Goal: Task Accomplishment & Management: Use online tool/utility

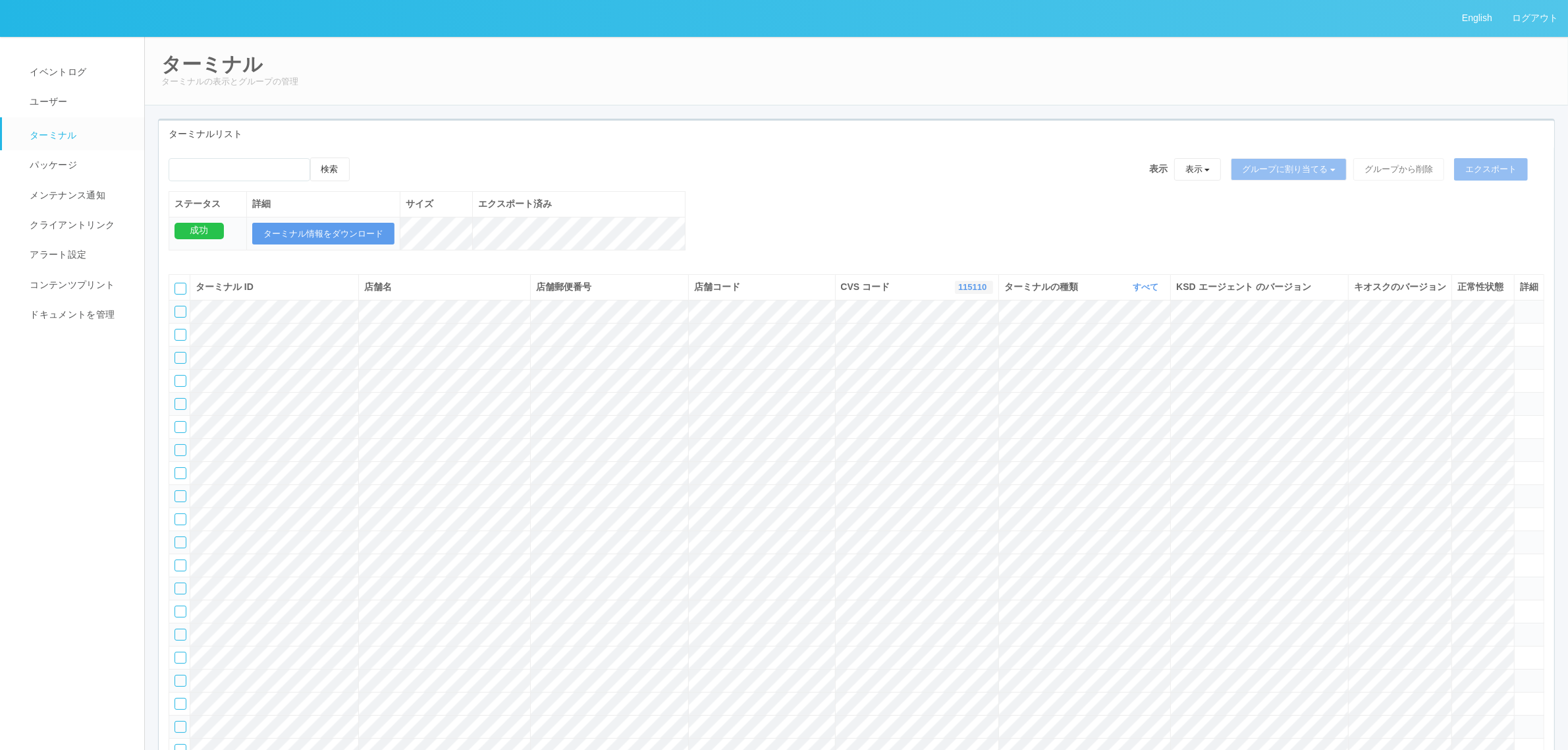
click at [976, 292] on link "115110" at bounding box center [973, 287] width 32 height 10
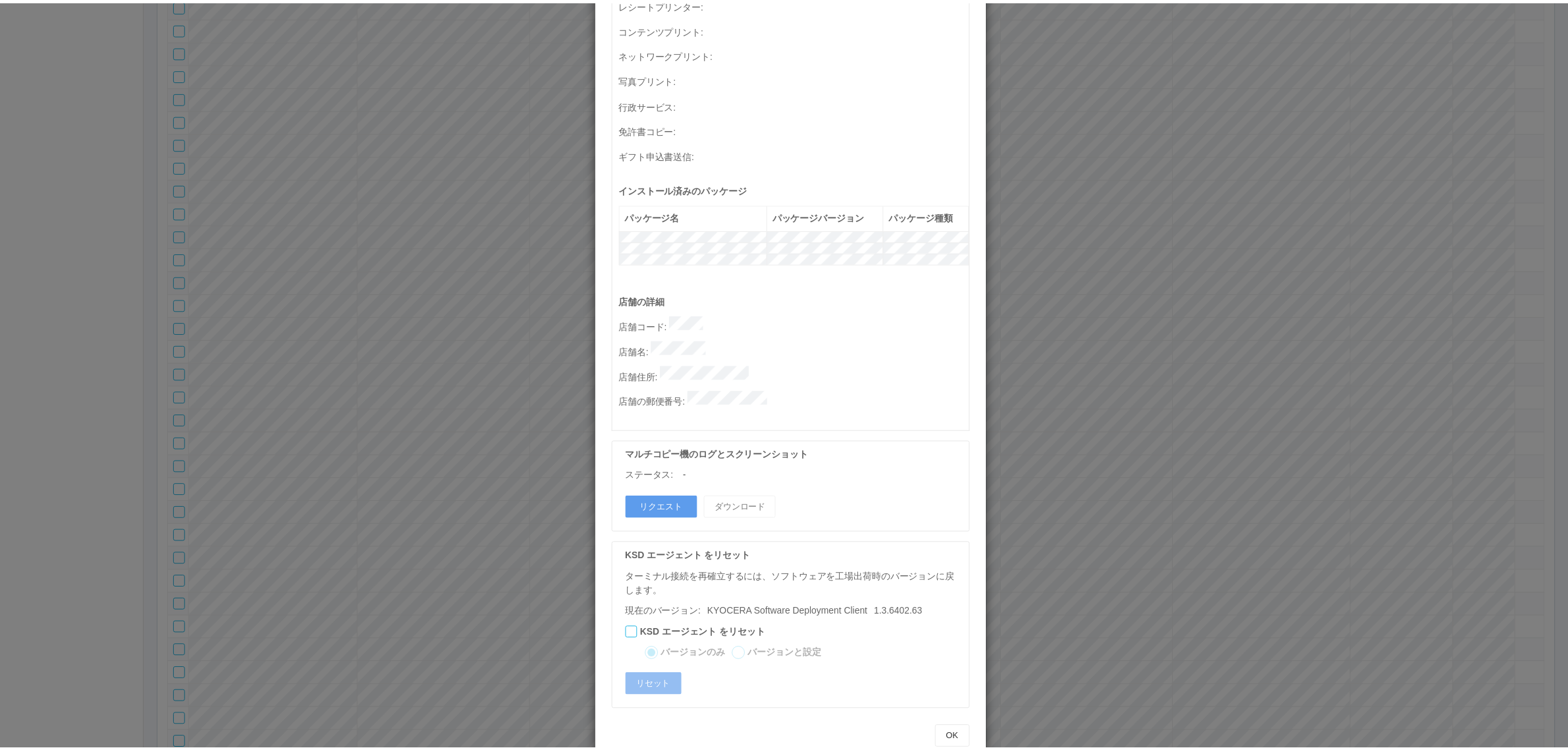
scroll to position [0, 0]
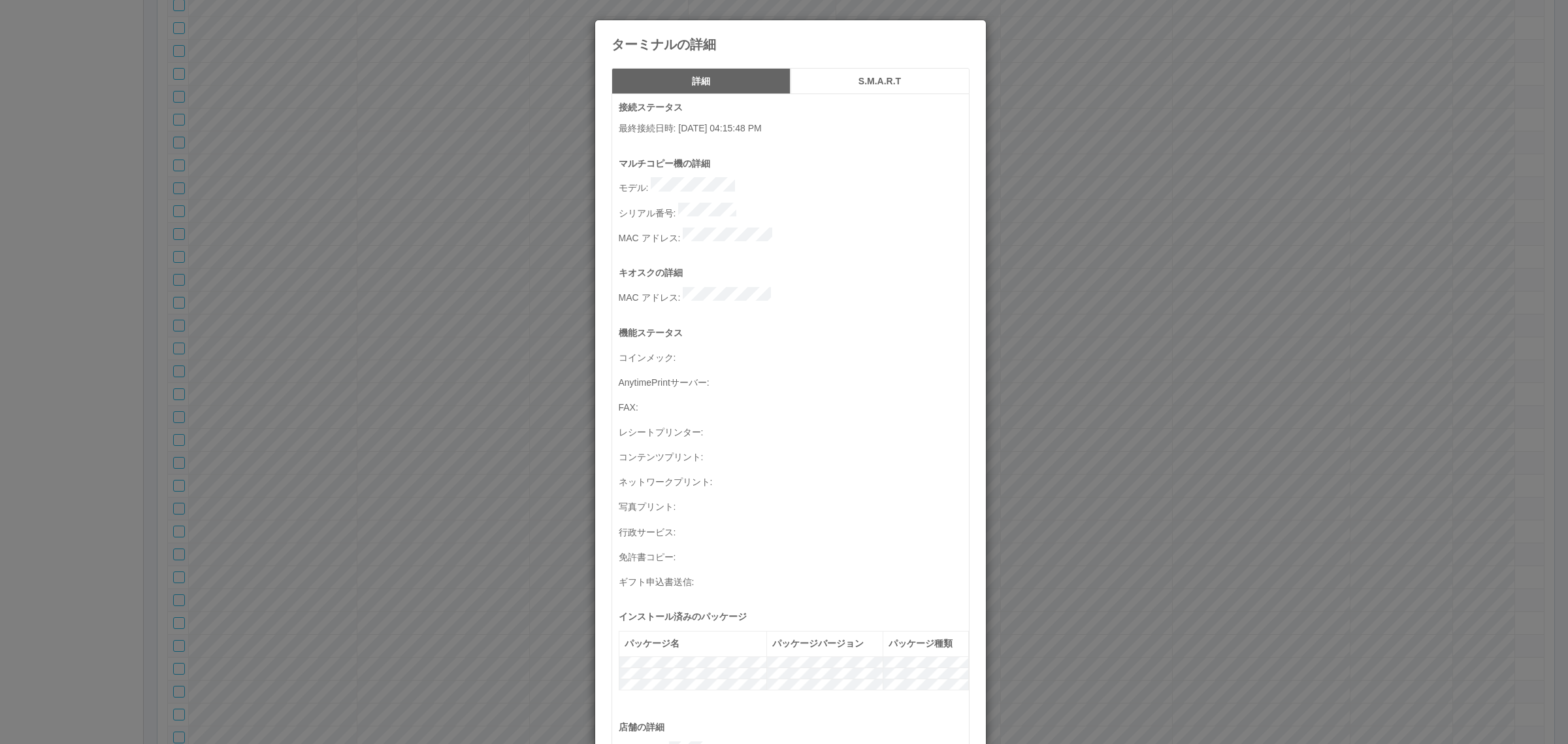
click at [1121, 352] on div "ターミナルの詳細 詳細 S.M.A.R.T 接続ステータス 最終接続日時 : [DATE] 04:15:48 PM マルチコピー機の詳細 モデル : シリアル…" at bounding box center [784, 372] width 1568 height 744
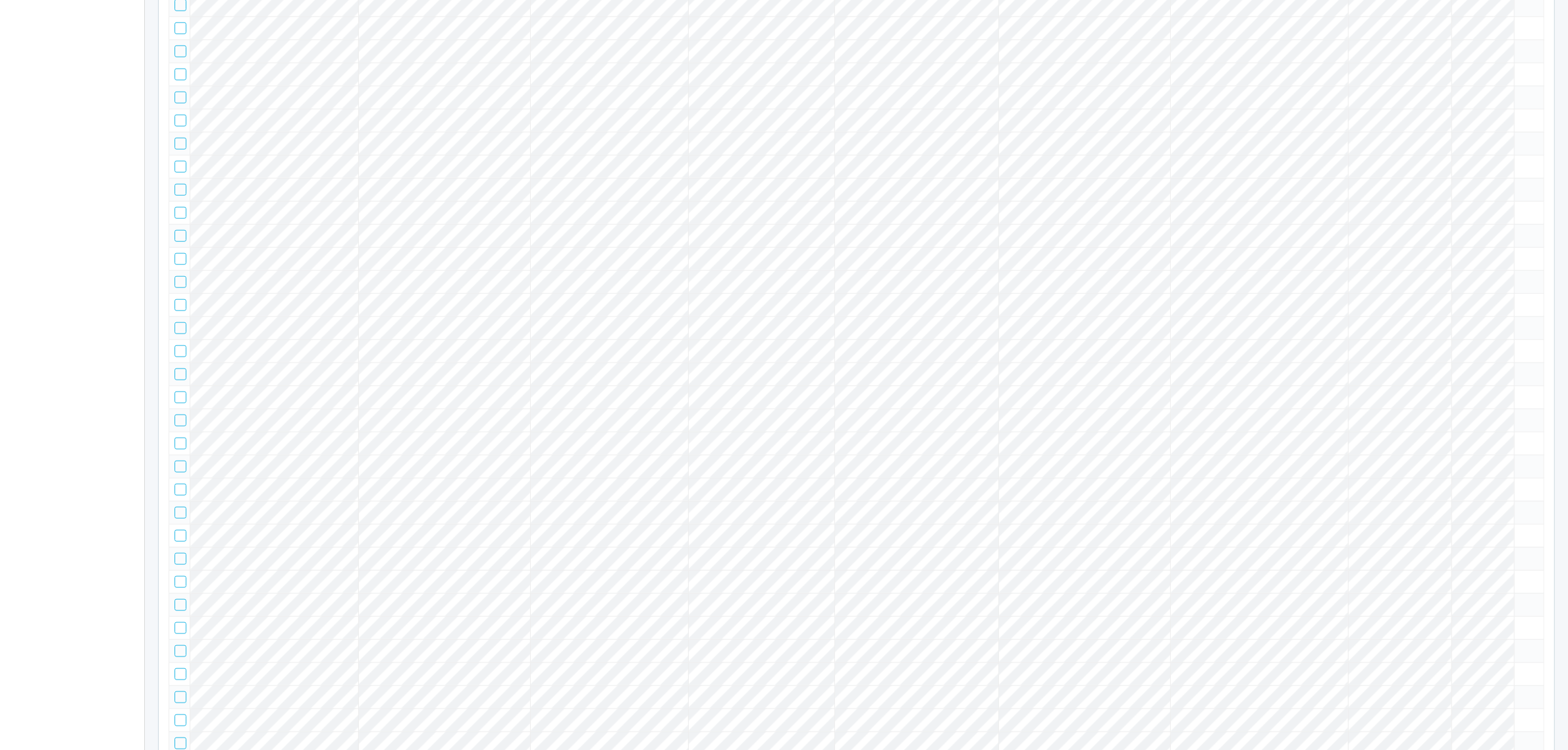
drag, startPoint x: 180, startPoint y: 403, endPoint x: 187, endPoint y: 402, distance: 7.1
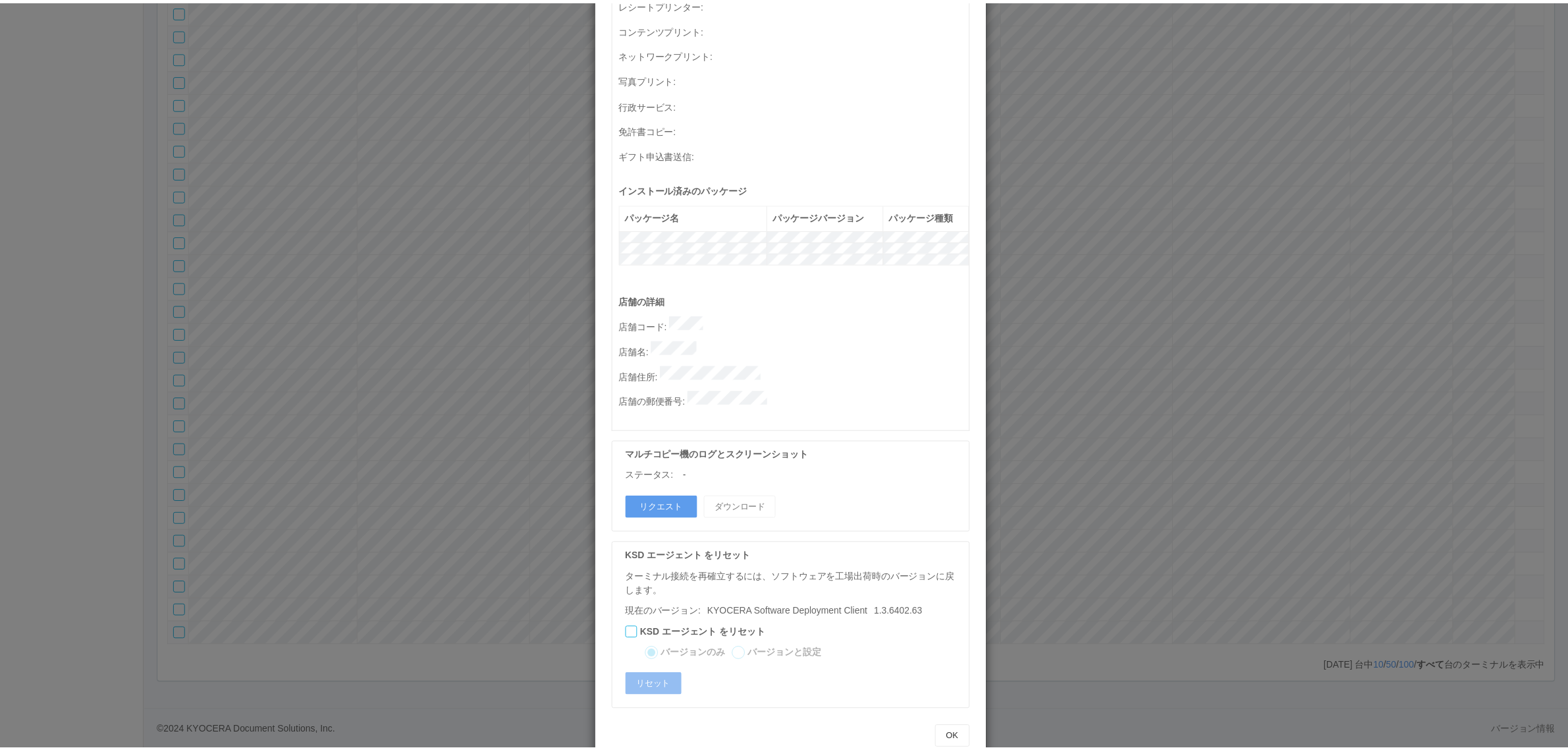
scroll to position [0, 0]
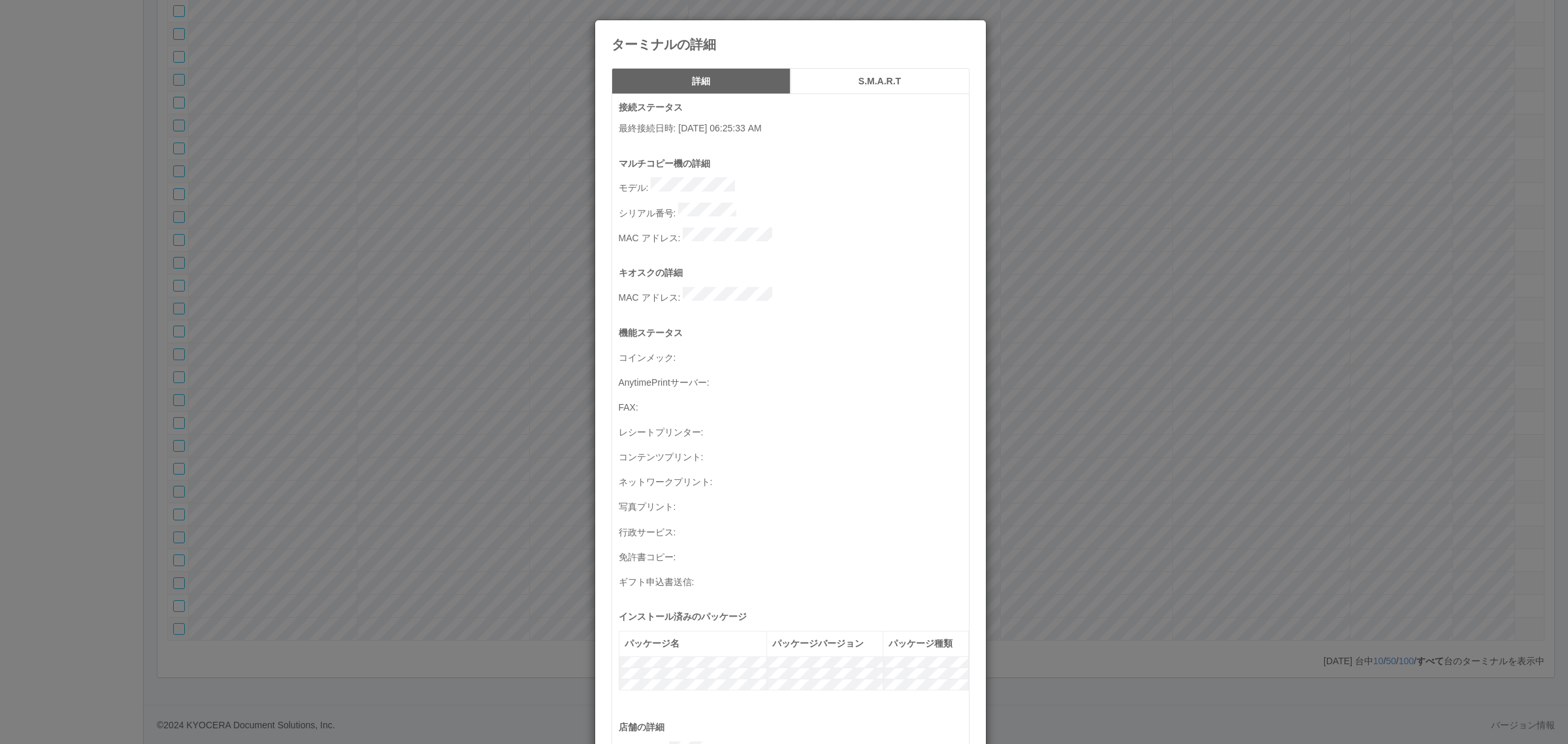
click at [1087, 364] on div "ターミナルの詳細 詳細 S.M.A.R.T 接続ステータス 最終接続日時 : [DATE] 06:25:33 AM マルチコピー機の詳細 モデル : シリアル…" at bounding box center [784, 372] width 1568 height 744
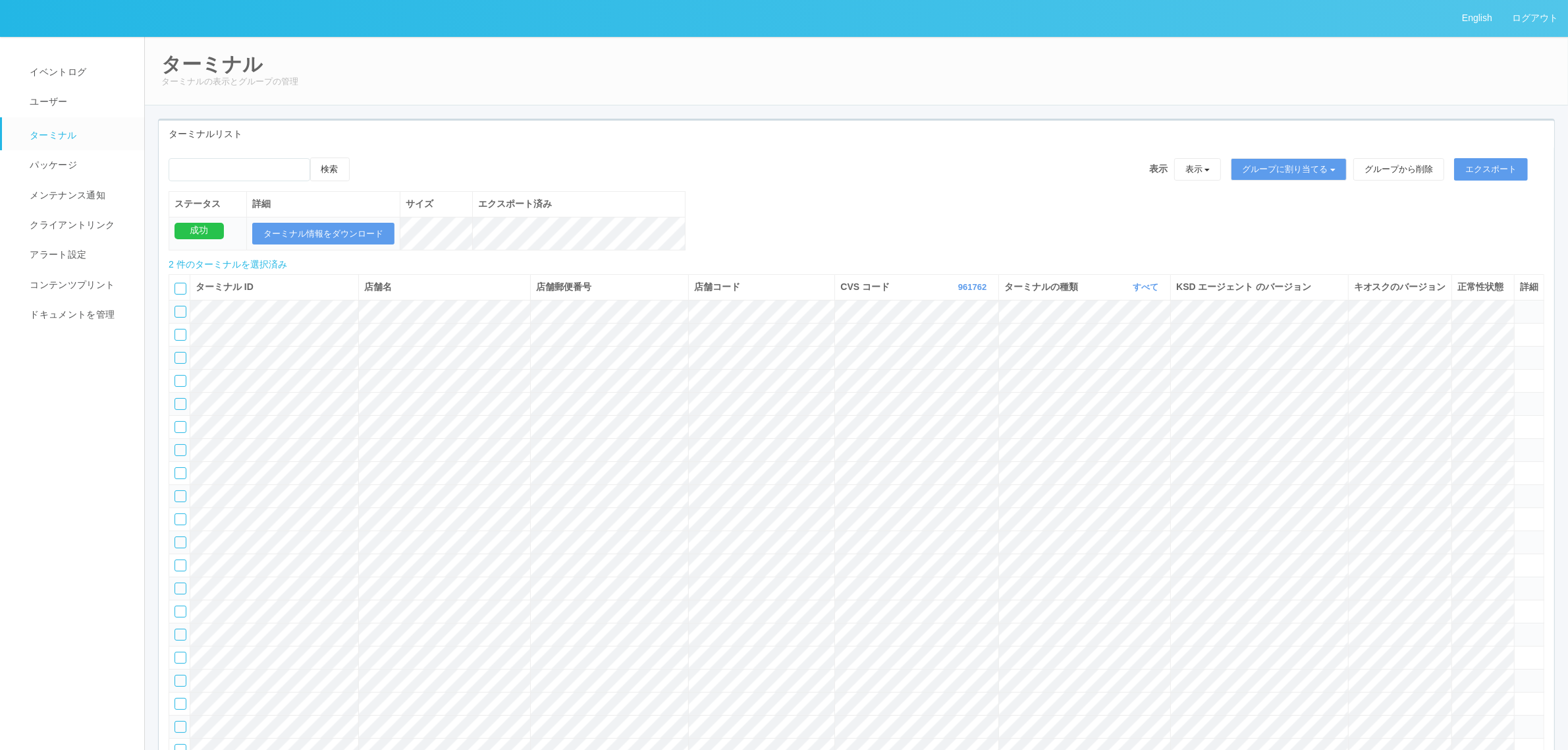
click at [363, 158] on icon at bounding box center [363, 158] width 0 height 0
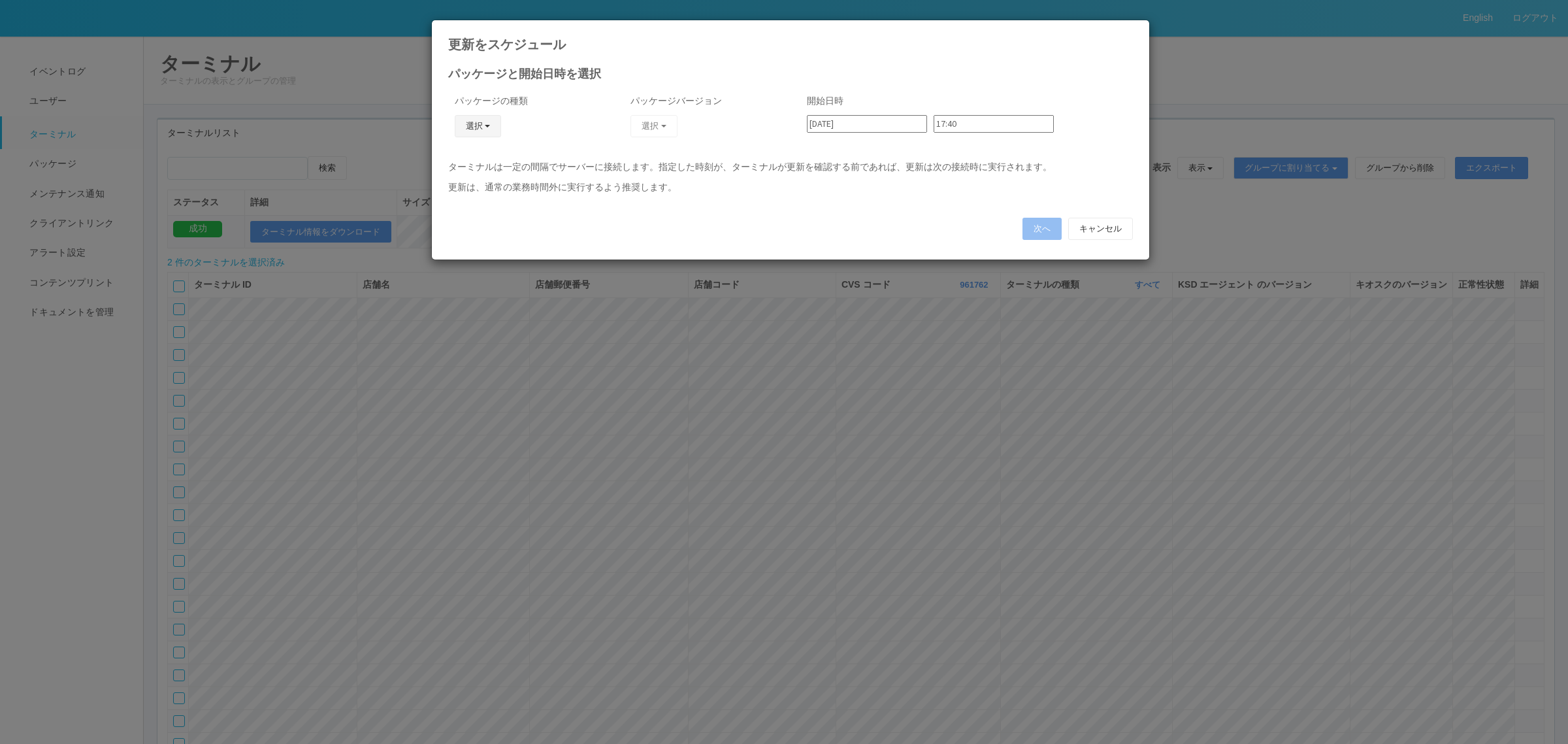
click at [479, 124] on button "選択" at bounding box center [478, 126] width 47 height 22
click at [472, 186] on link "キオスク" at bounding box center [458, 183] width 104 height 20
click at [661, 121] on button "選択" at bounding box center [653, 126] width 47 height 22
click at [638, 164] on link "2.1.5218" at bounding box center [621, 162] width 129 height 20
click at [877, 124] on input "[DATE]" at bounding box center [867, 123] width 121 height 18
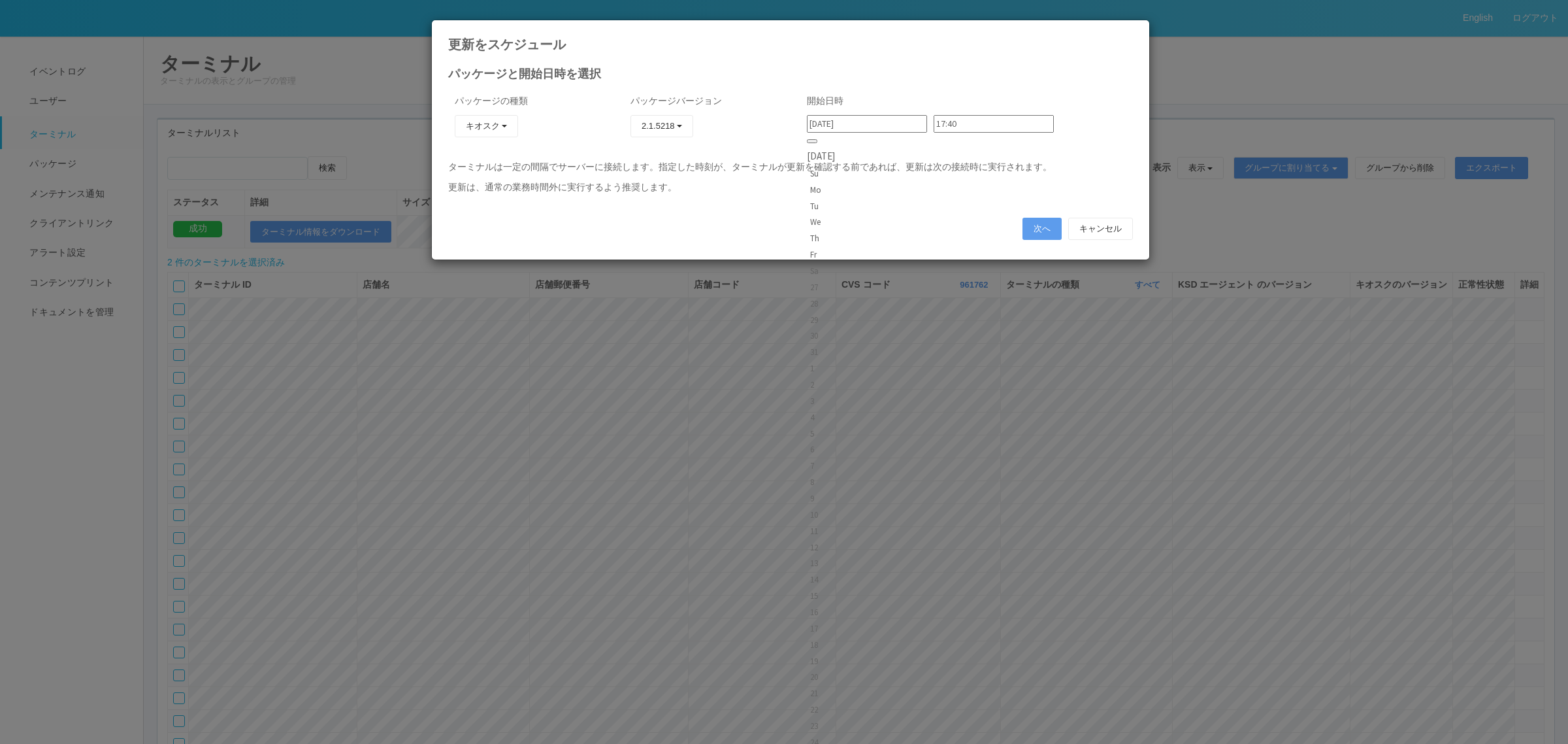
click at [949, 118] on input "17:40" at bounding box center [993, 123] width 121 height 18
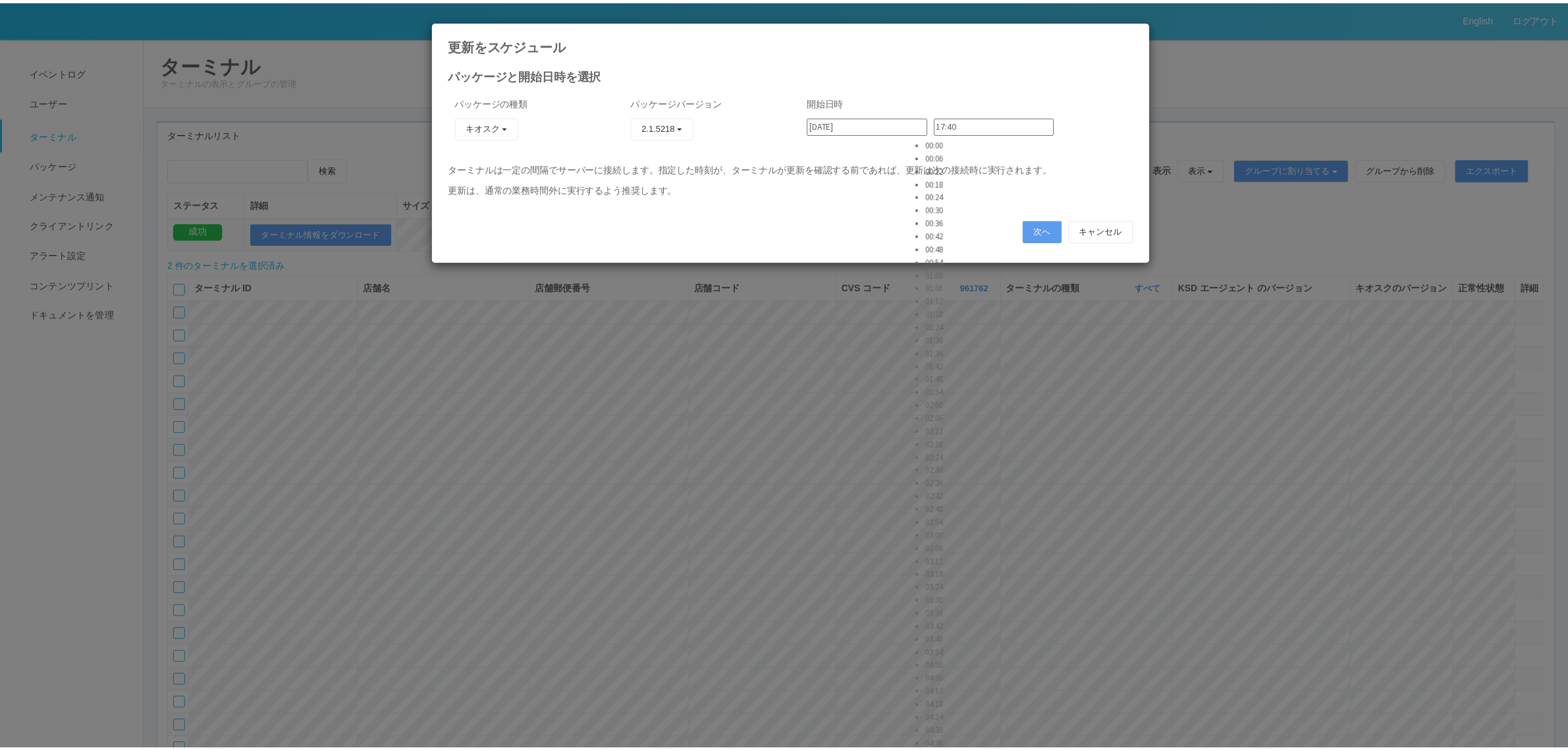
scroll to position [4590, 0]
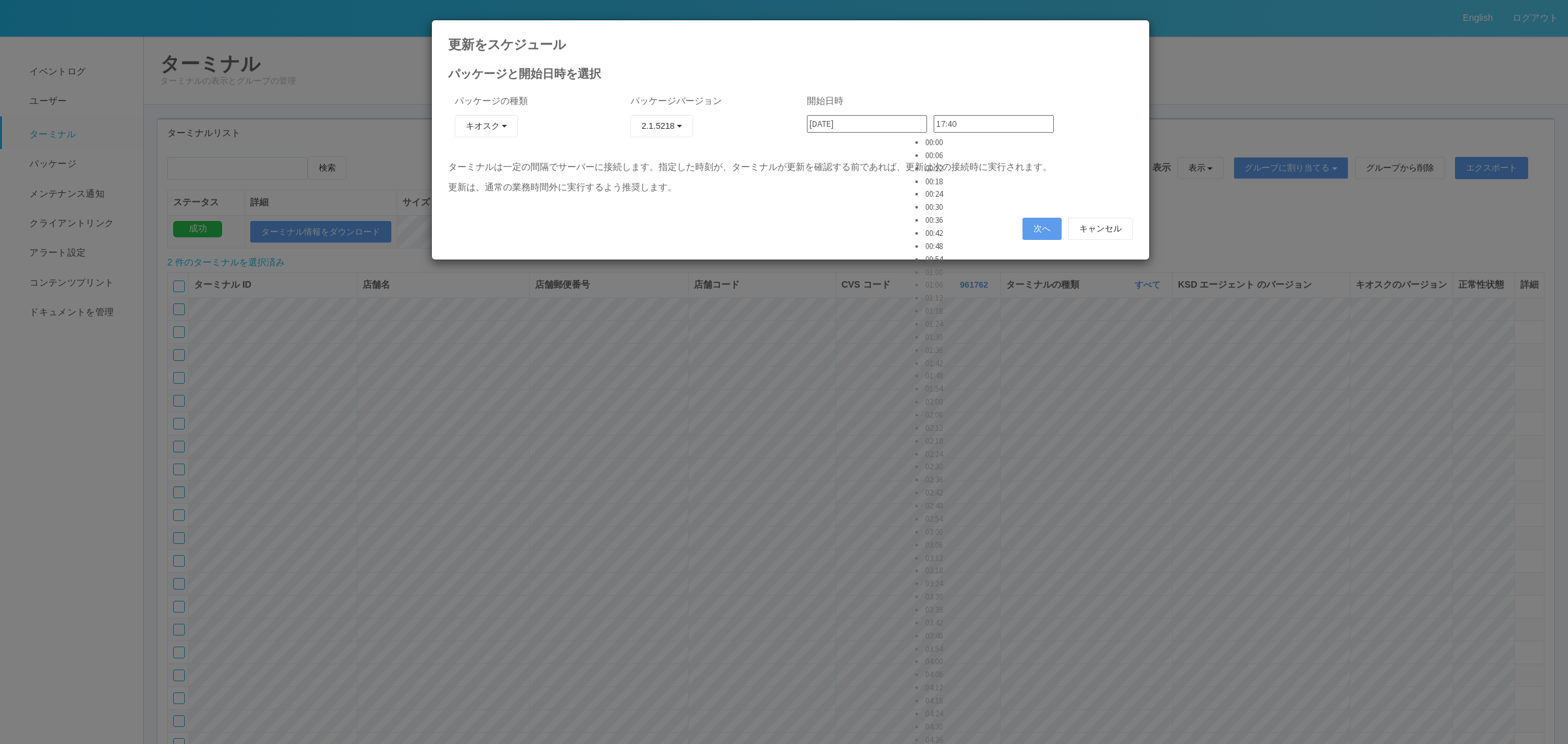
type input "23:30"
click at [1033, 230] on button "次へ" at bounding box center [1042, 228] width 39 height 22
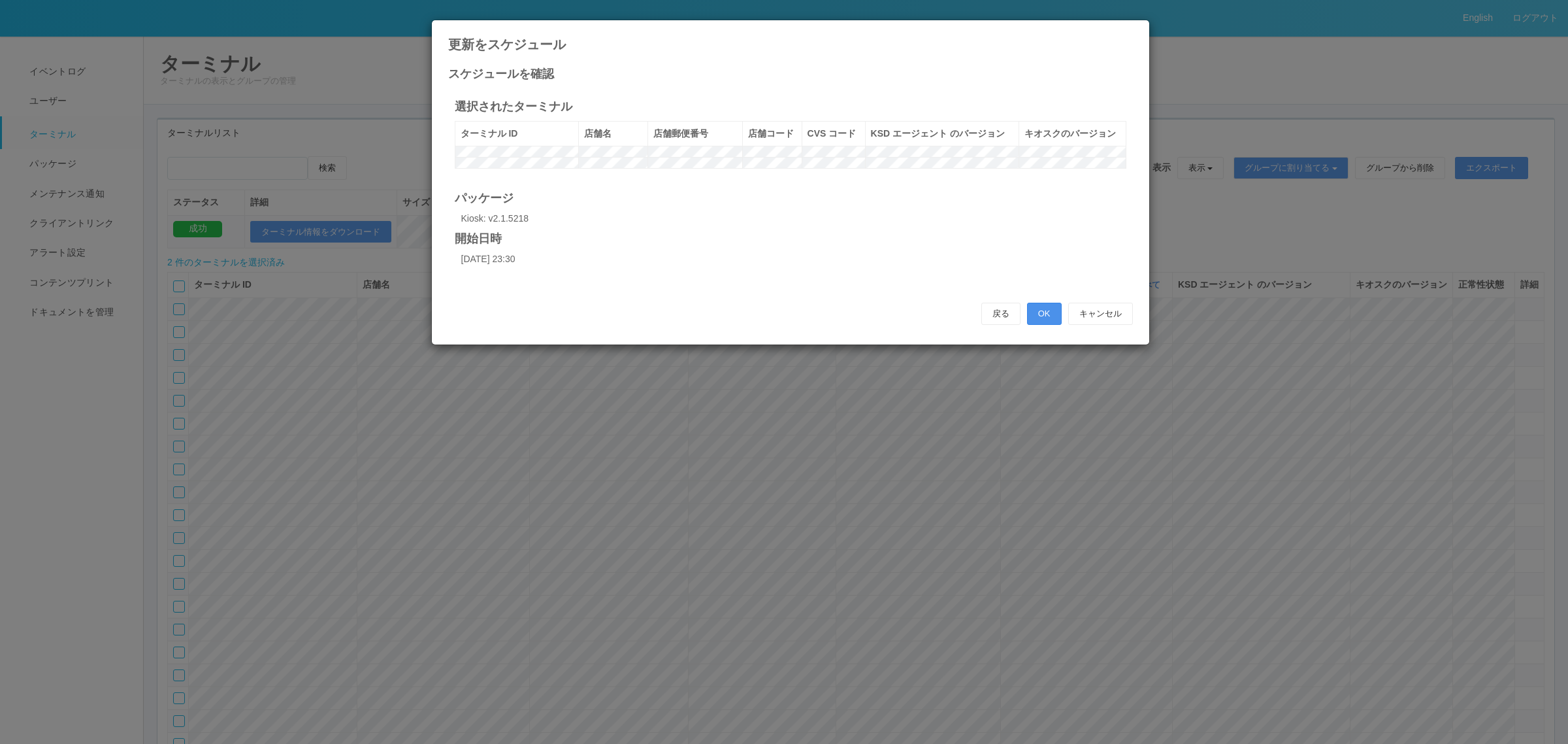
click at [1048, 324] on button "OK" at bounding box center [1044, 313] width 35 height 22
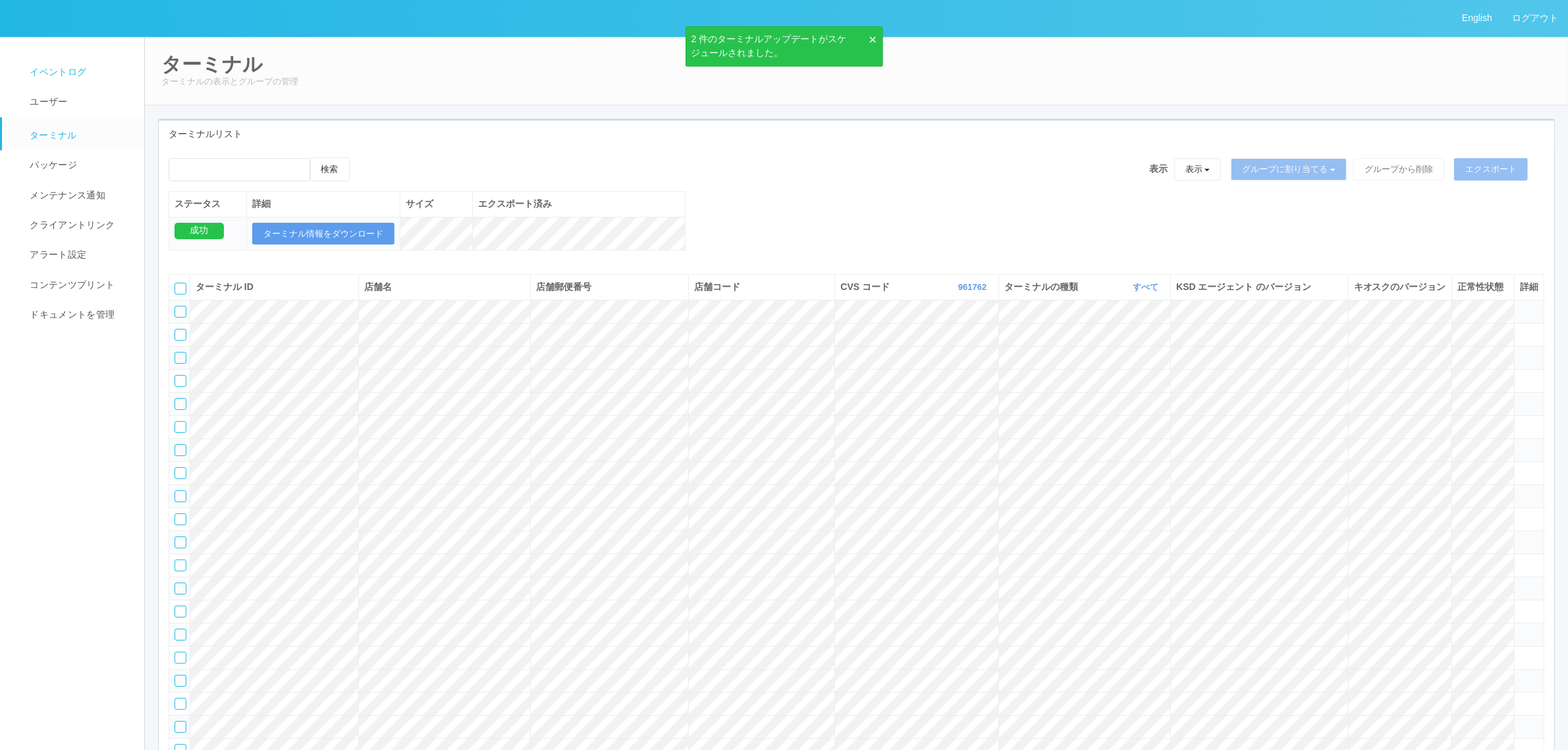
click at [90, 70] on link "イベントログ" at bounding box center [79, 72] width 154 height 30
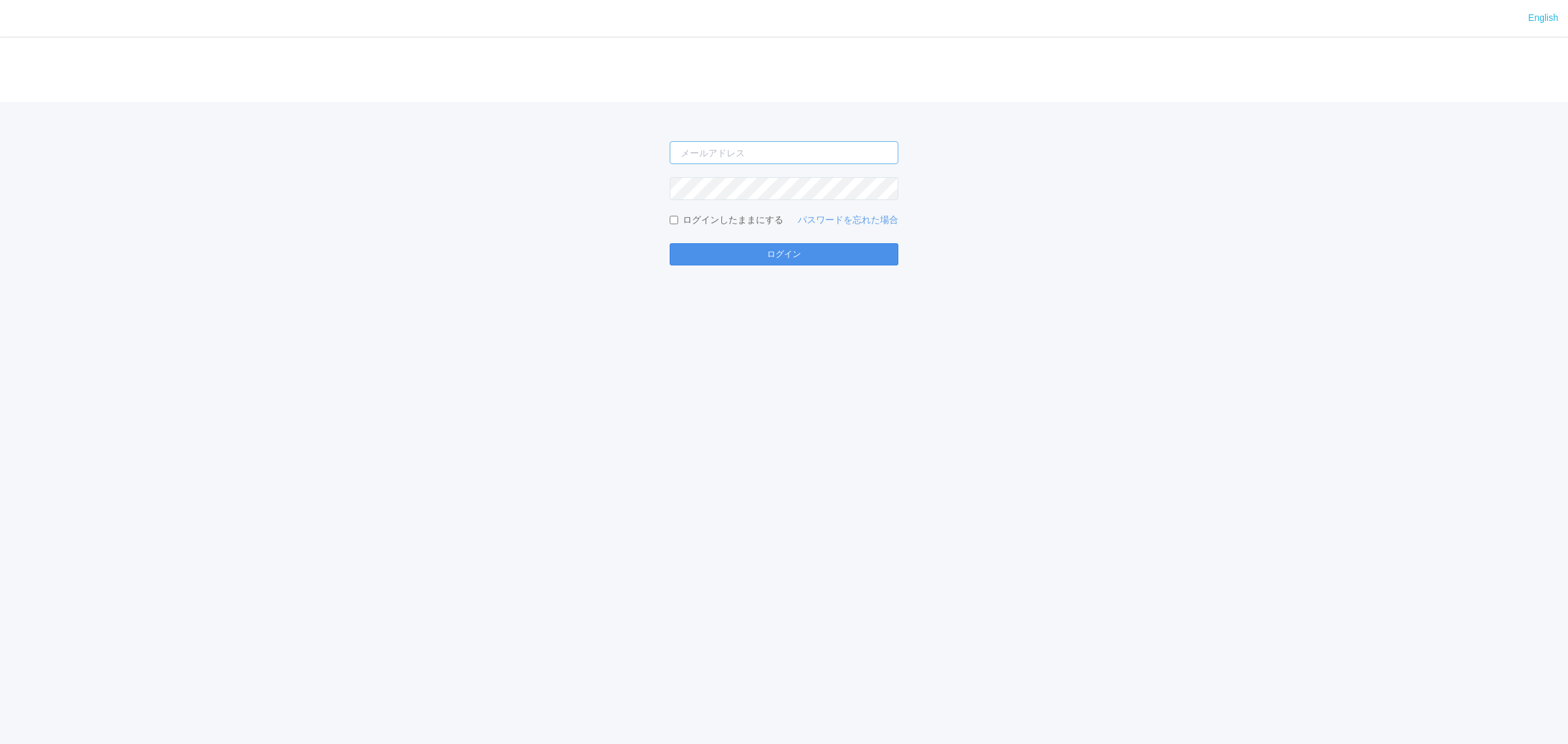
type input "[EMAIL_ADDRESS][DOMAIN_NAME]"
click at [756, 247] on button "ログイン" at bounding box center [784, 254] width 228 height 22
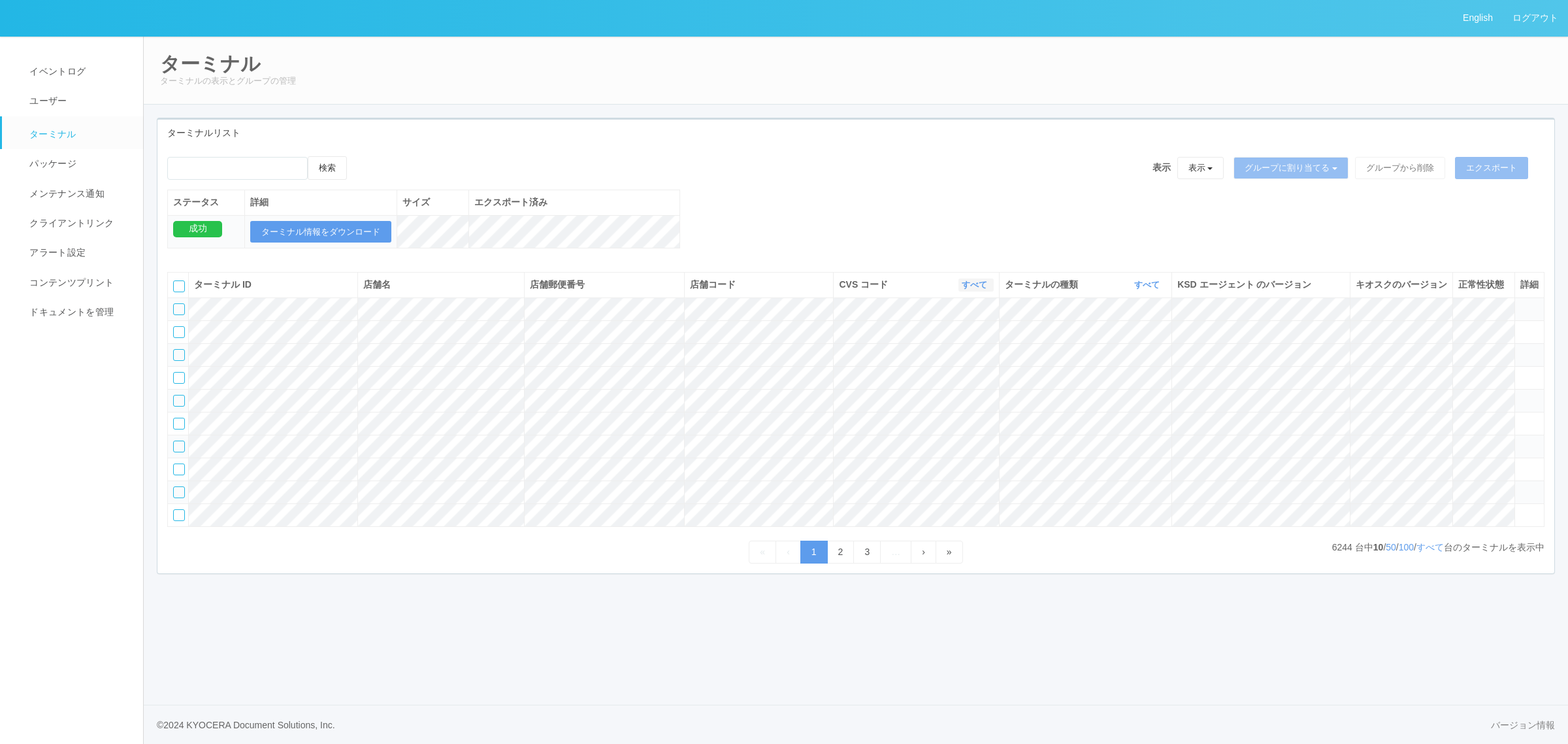
click at [977, 290] on link "すべて" at bounding box center [976, 285] width 29 height 10
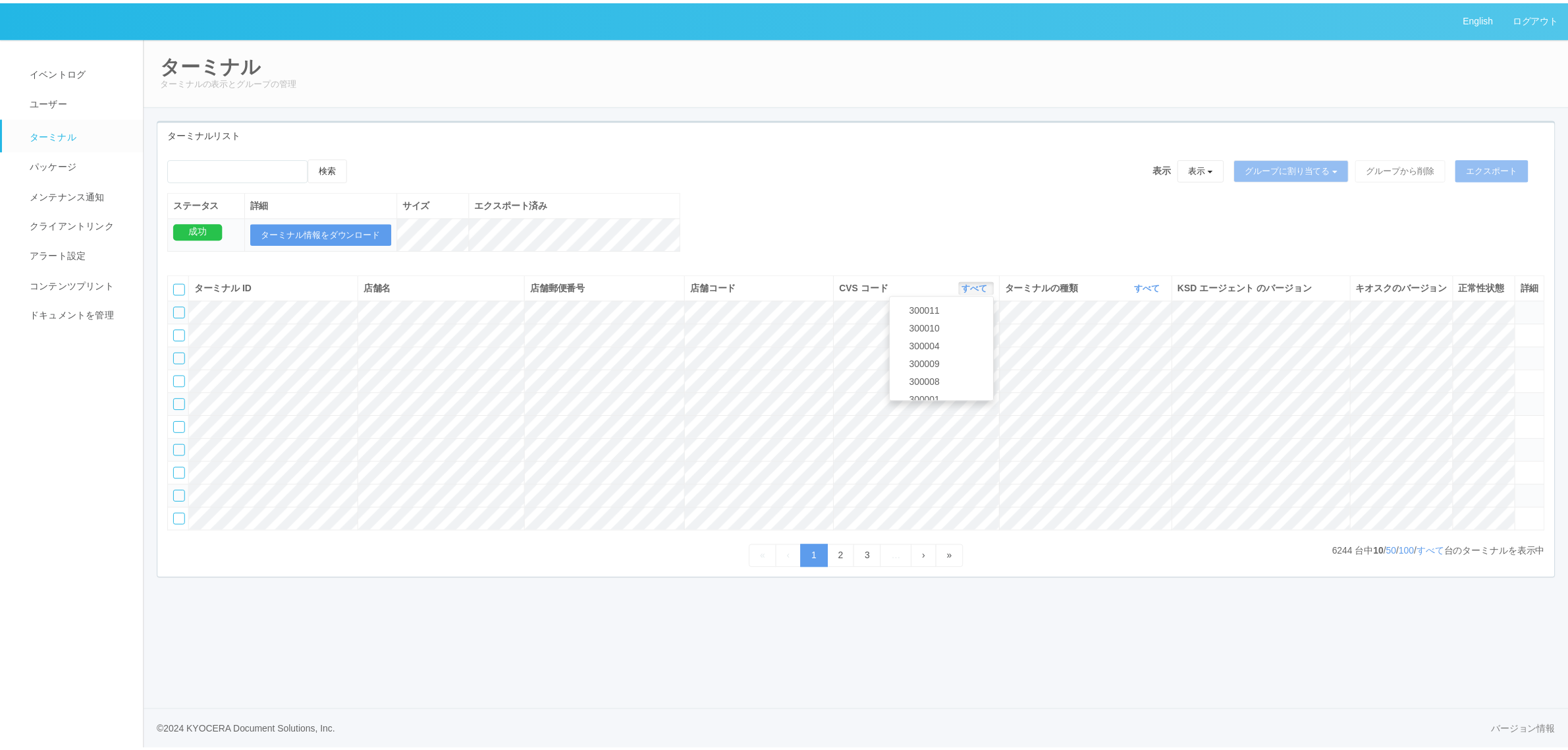
scroll to position [568, 0]
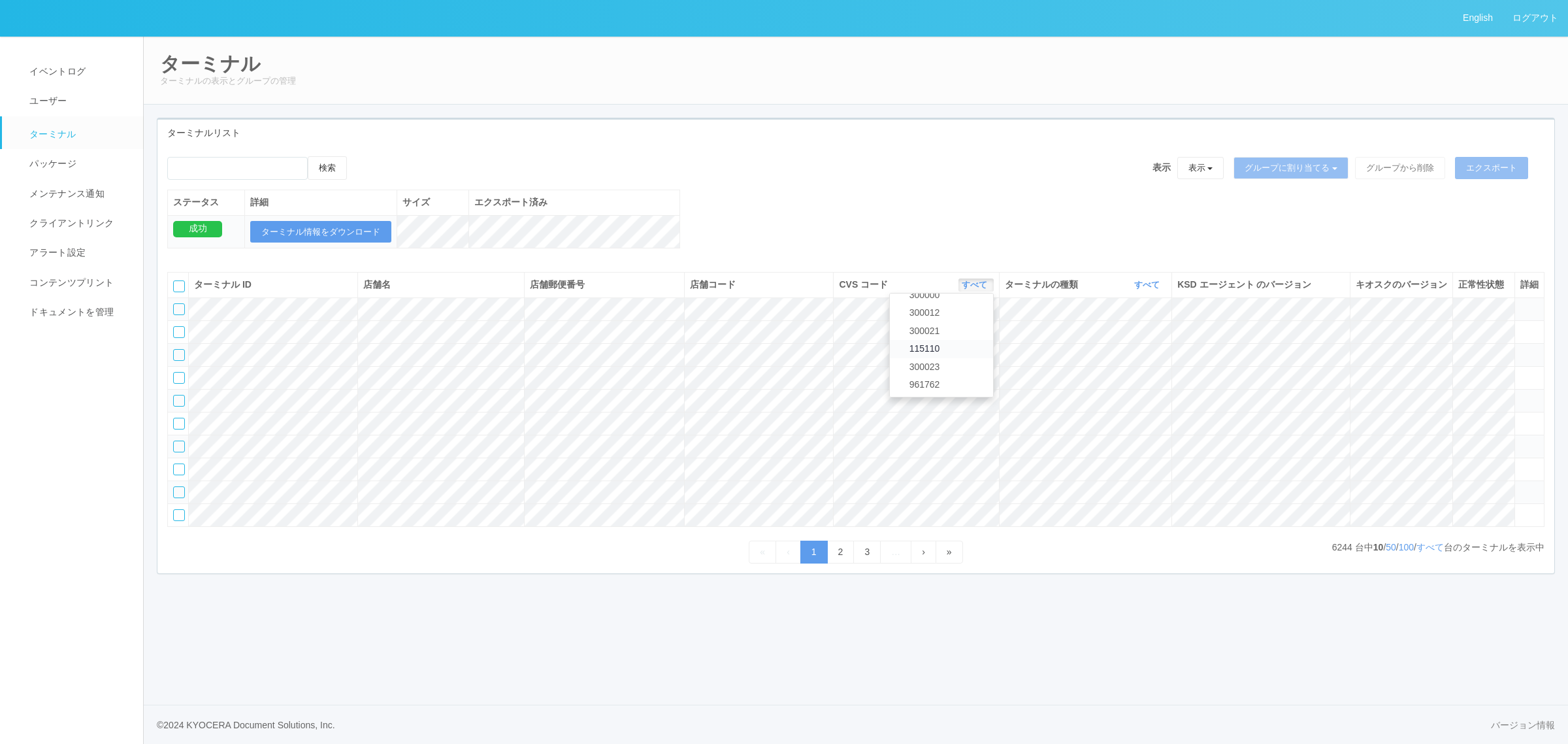
click at [953, 358] on link "115110" at bounding box center [941, 348] width 104 height 18
click at [1144, 290] on link "すべて" at bounding box center [1149, 285] width 29 height 10
click at [1127, 348] on link "キオスク" at bounding box center [1114, 339] width 104 height 18
click at [1421, 552] on link "すべて" at bounding box center [1430, 547] width 27 height 10
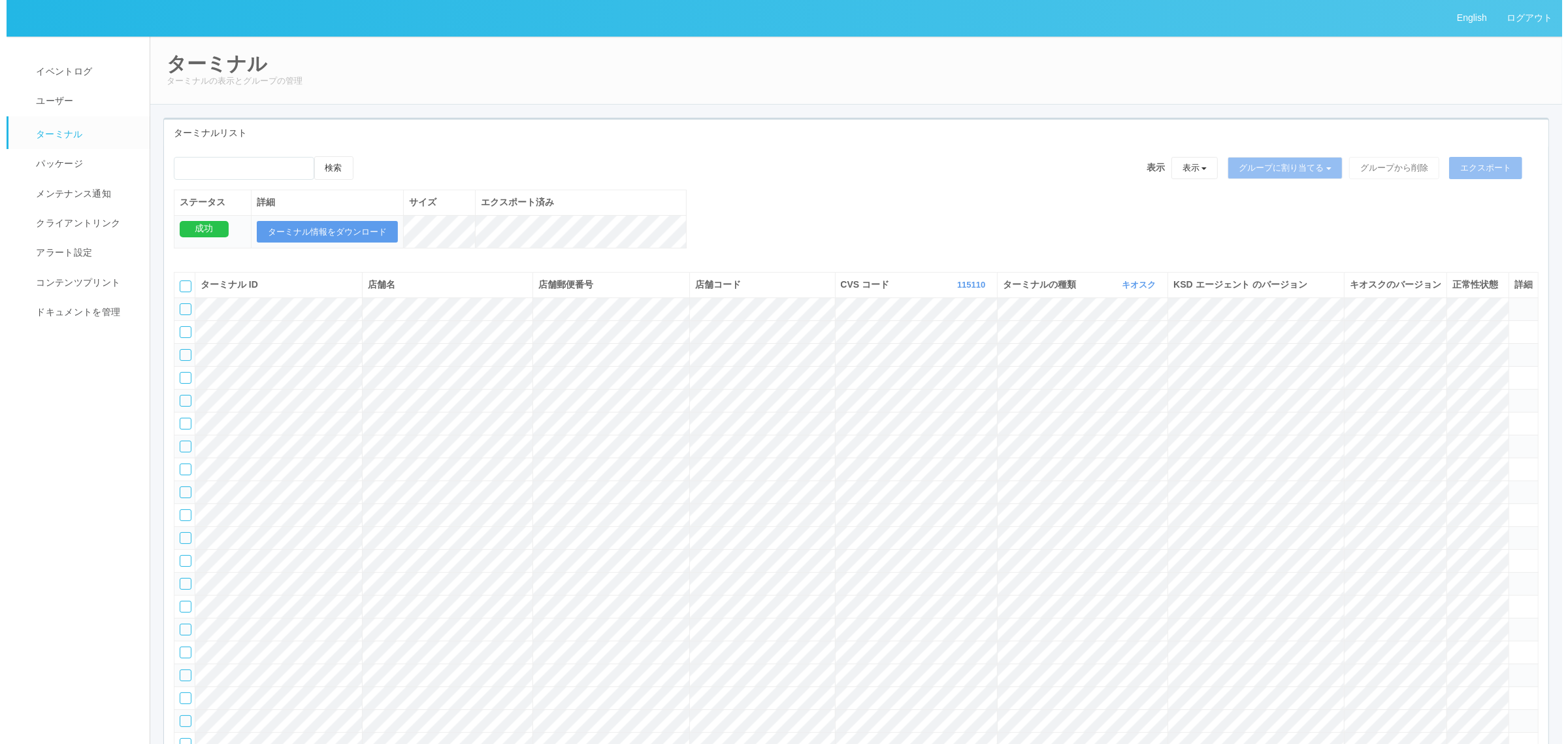
scroll to position [17030, 0]
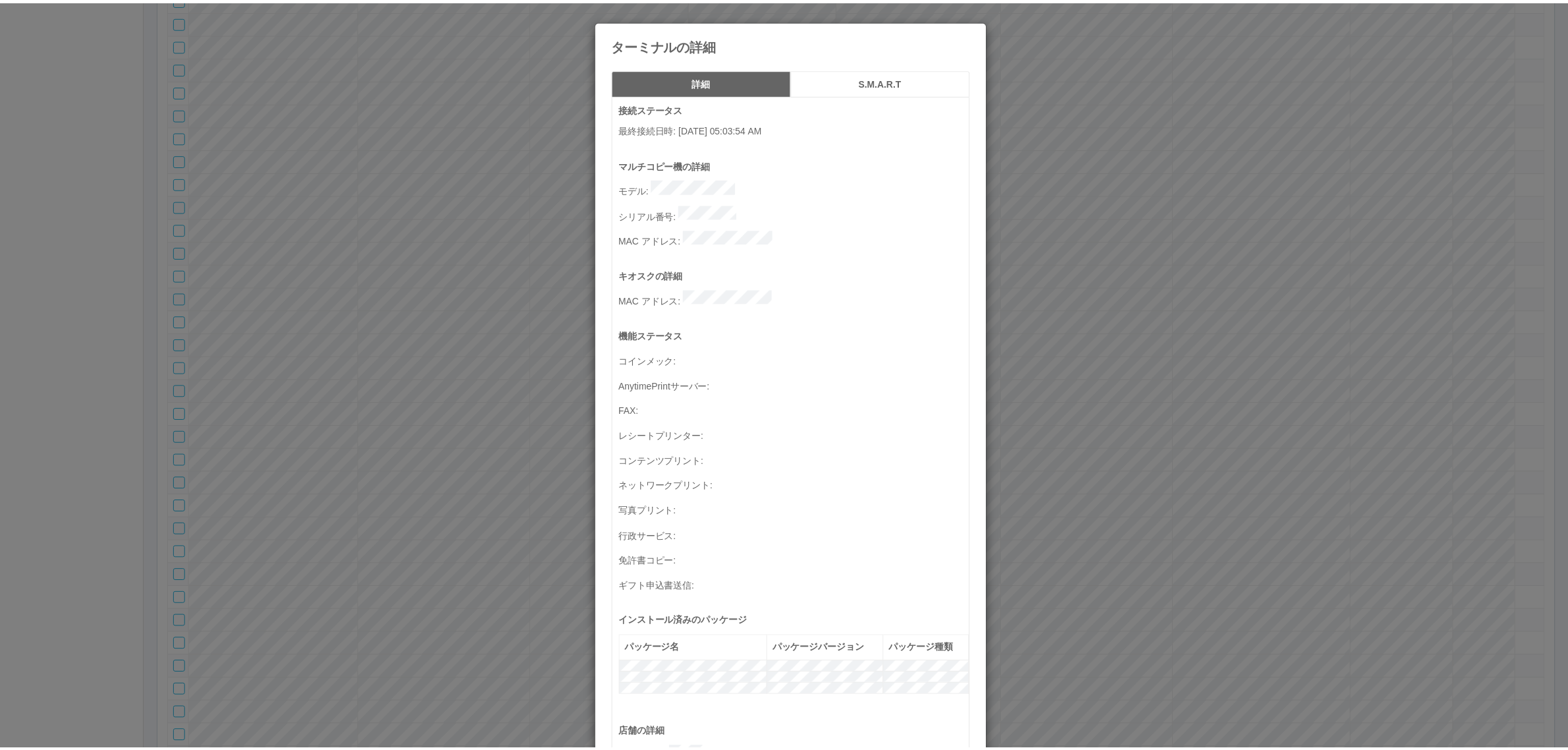
scroll to position [432, 0]
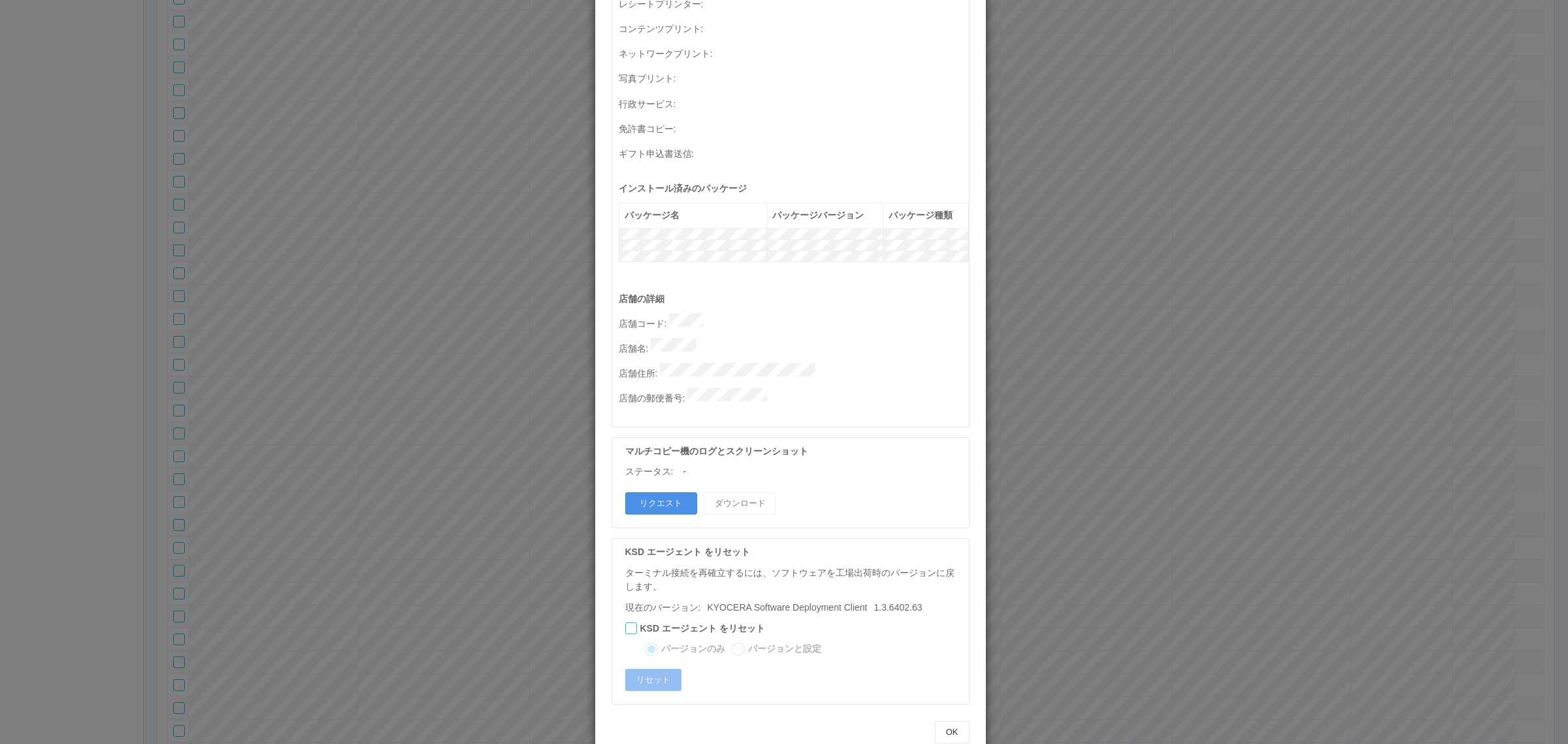
click at [663, 492] on button "リクエスト" at bounding box center [660, 503] width 72 height 22
click at [1165, 194] on div "ターミナルの詳細 詳細 S.M.A.R.T 接続ステータス 最終接続日時 : 08/20/2025 05:03:54 AM マルチコピー機の詳細 モデル : …" at bounding box center [784, 372] width 1568 height 744
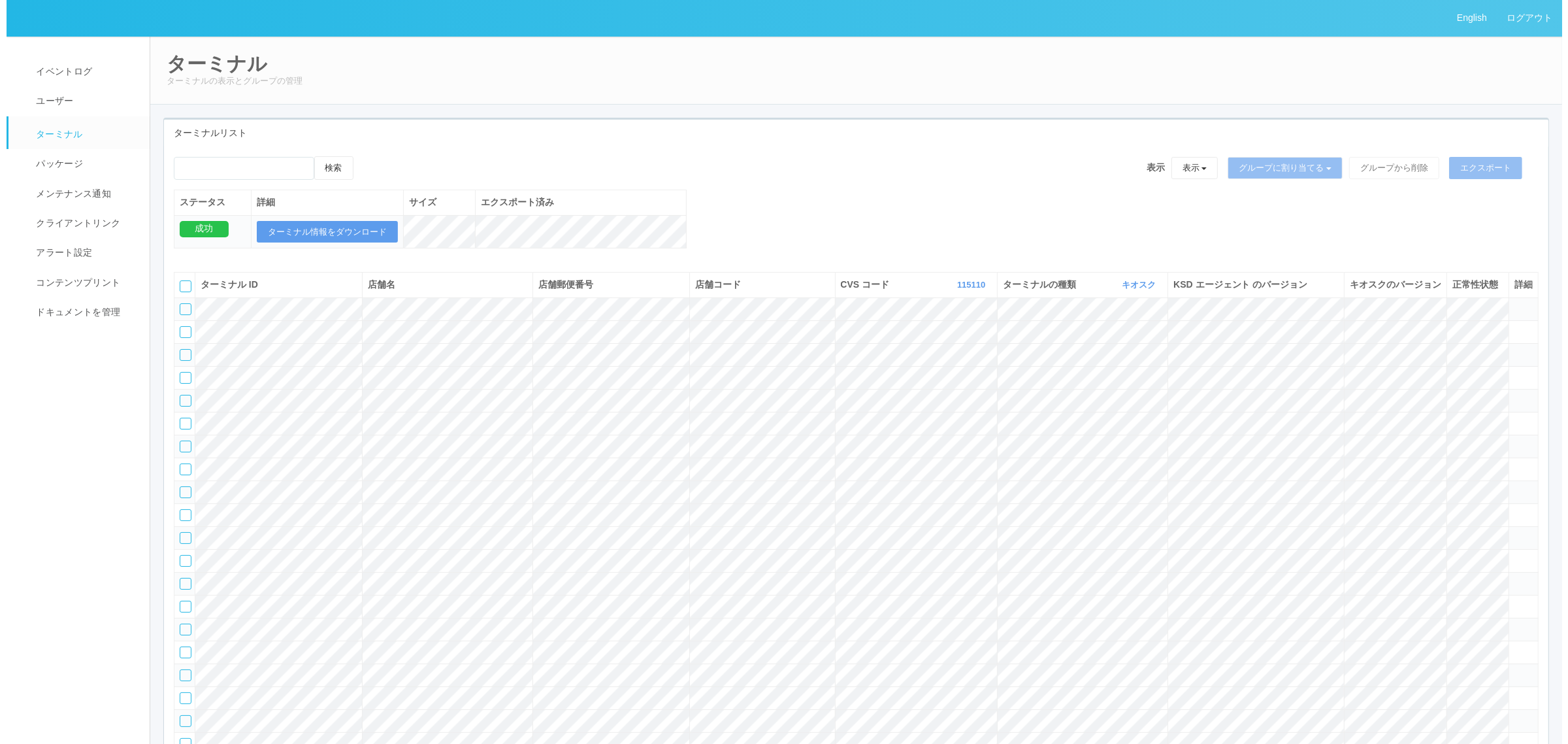
scroll to position [17030, 0]
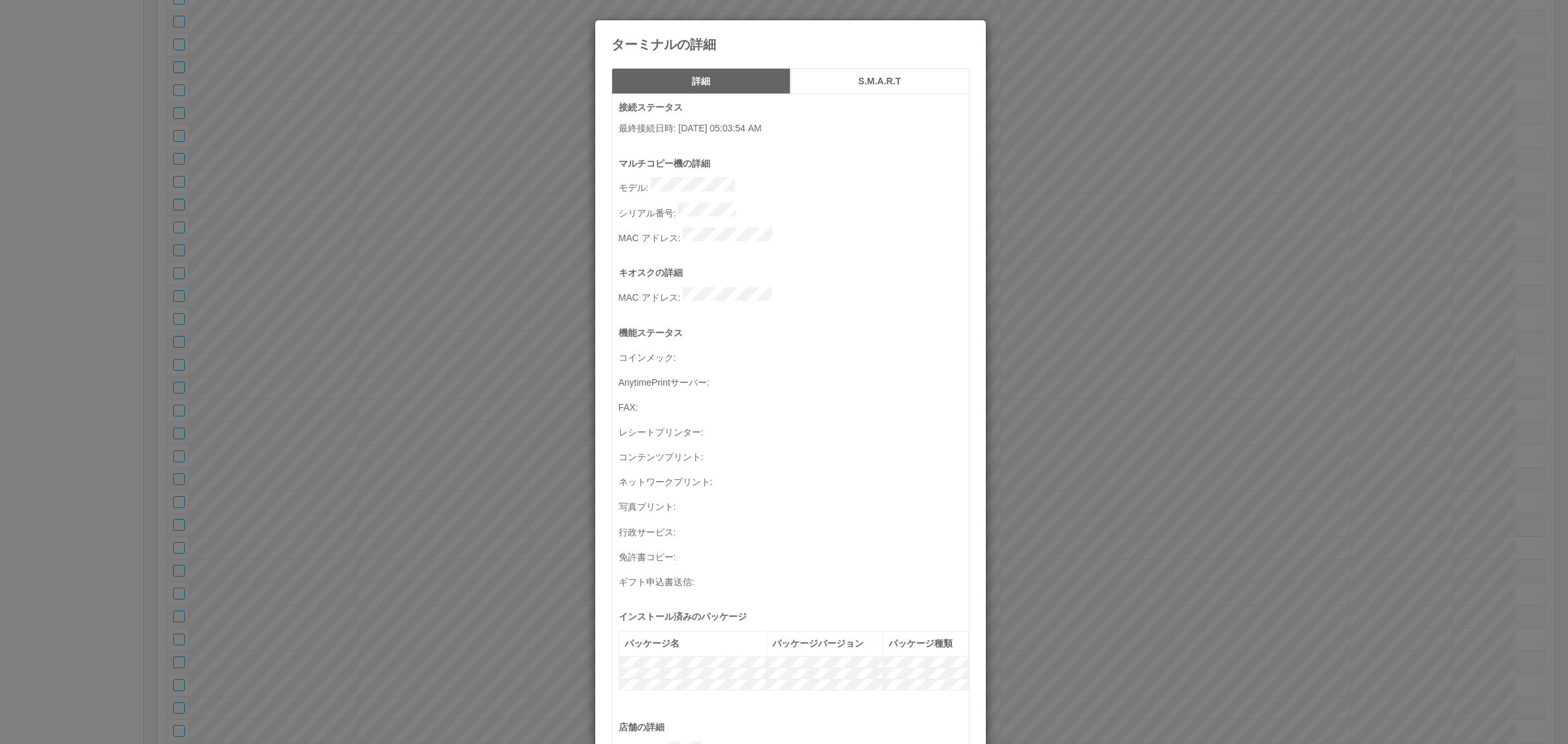
scroll to position [428, 0]
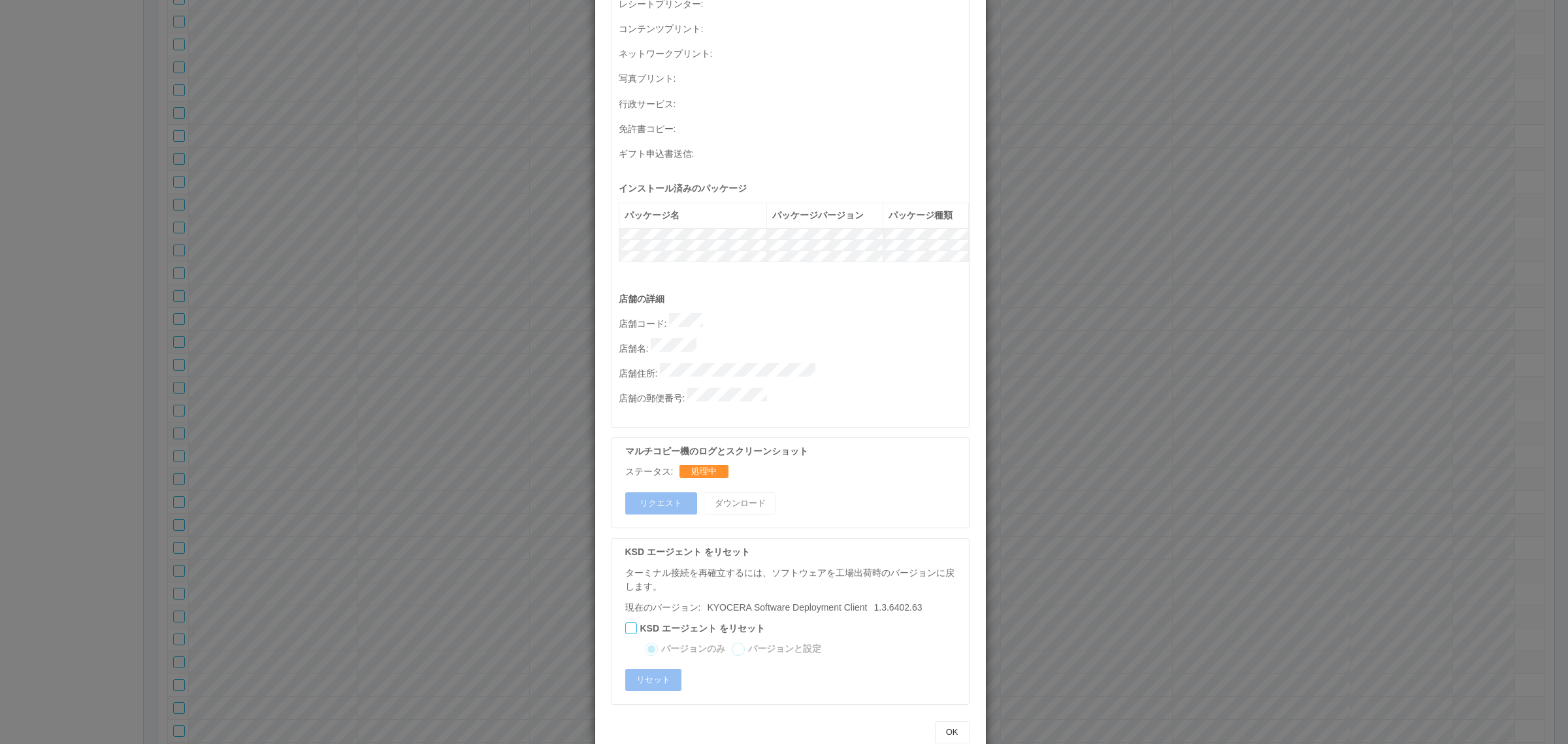
click at [1099, 407] on div "ターミナルの詳細 詳細 S.M.A.R.T 接続ステータス 最終接続日時 : 08/20/2025 05:03:54 AM マルチコピー機の詳細 モデル : …" at bounding box center [784, 372] width 1568 height 744
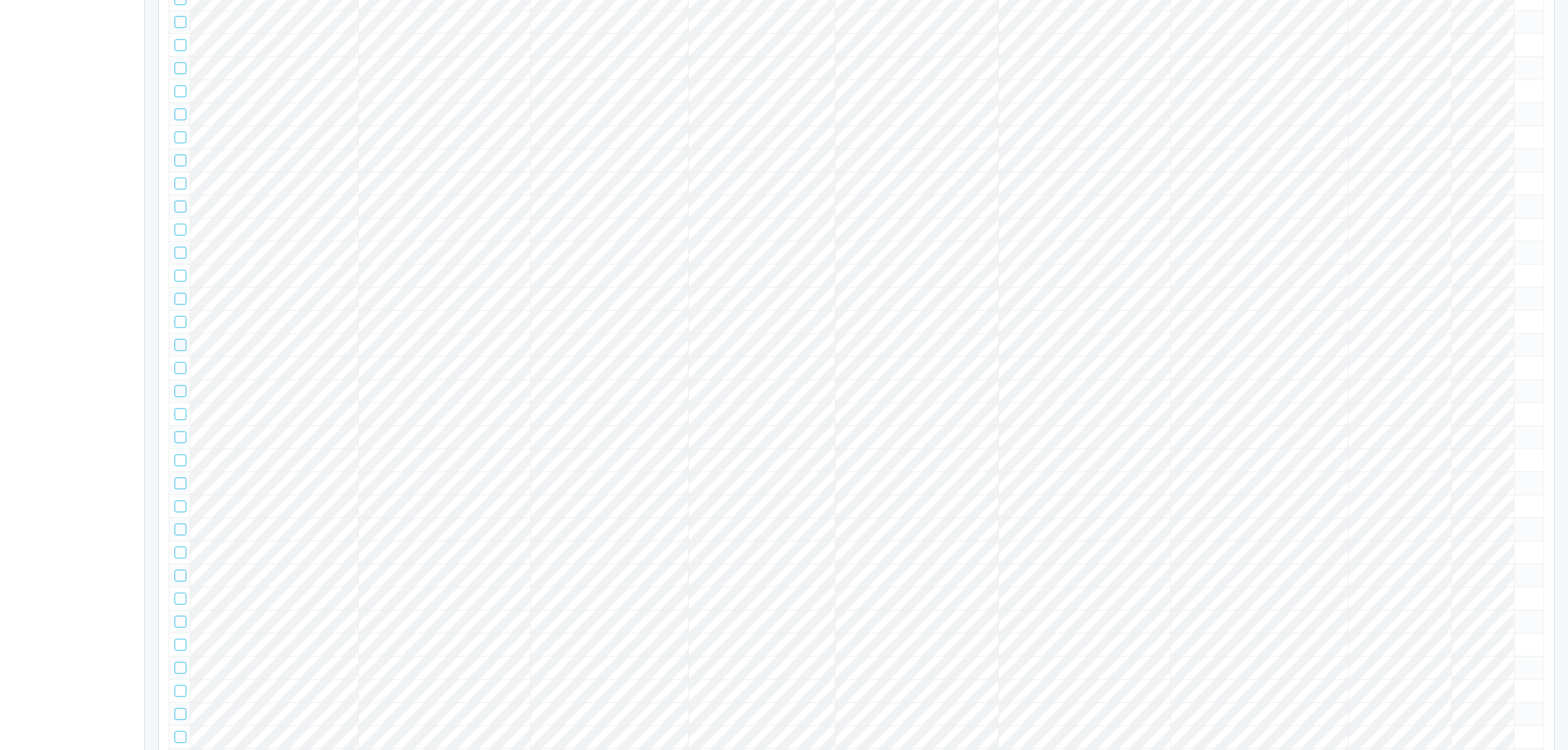
scroll to position [17167, 0]
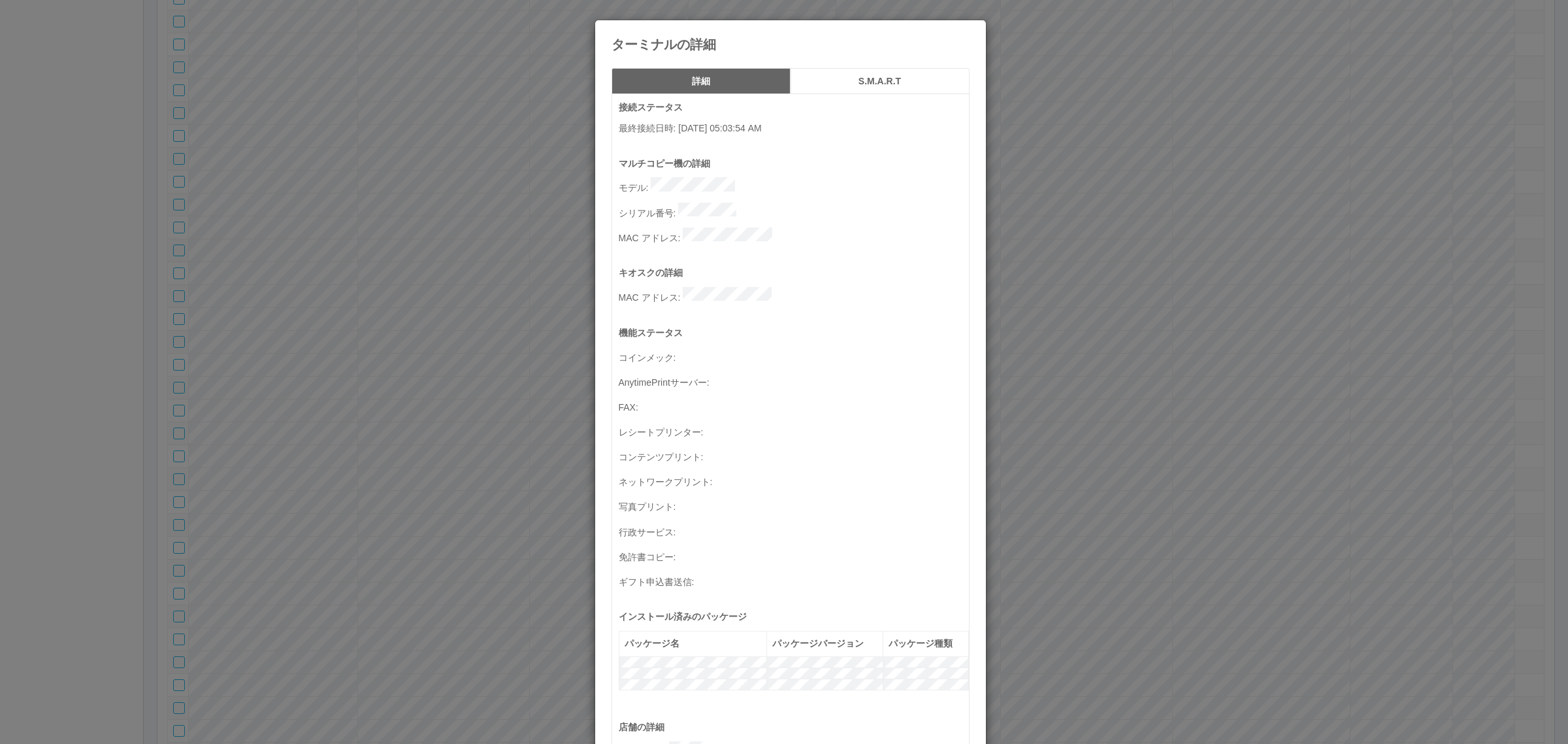
click at [872, 77] on h5 "S.M.A.R.T" at bounding box center [880, 82] width 170 height 10
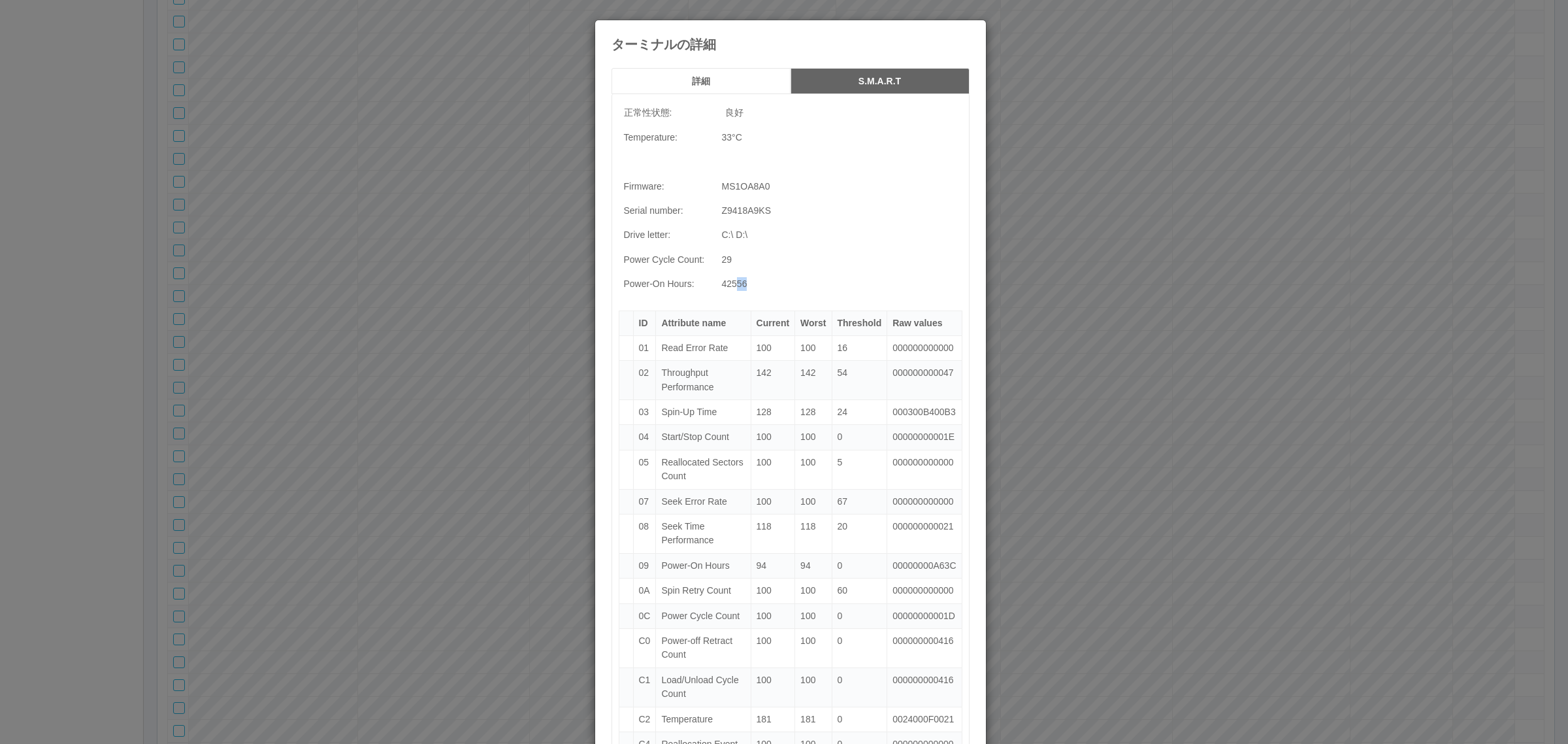
click at [789, 285] on td "42556" at bounding box center [839, 284] width 245 height 24
drag, startPoint x: 968, startPoint y: 31, endPoint x: 961, endPoint y: 32, distance: 7.1
click at [967, 32] on div "ターミナルの詳細" at bounding box center [790, 36] width 391 height 31
click at [969, 30] on icon at bounding box center [969, 30] width 0 height 0
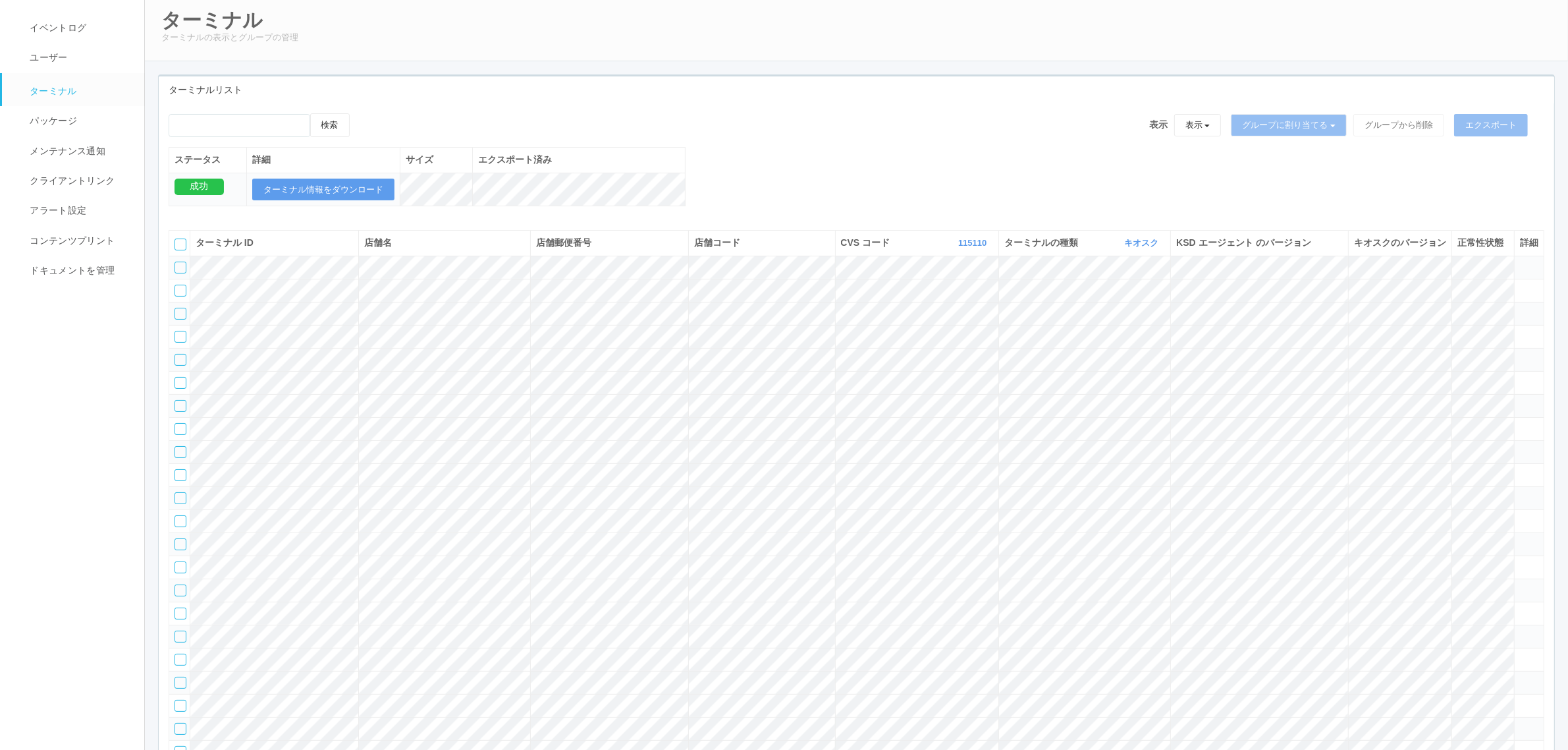
scroll to position [0, 0]
